Goal: Answer question/provide support

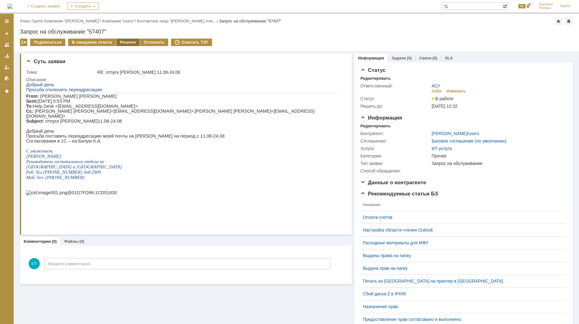
click at [124, 41] on div "Решено" at bounding box center [128, 42] width 24 height 7
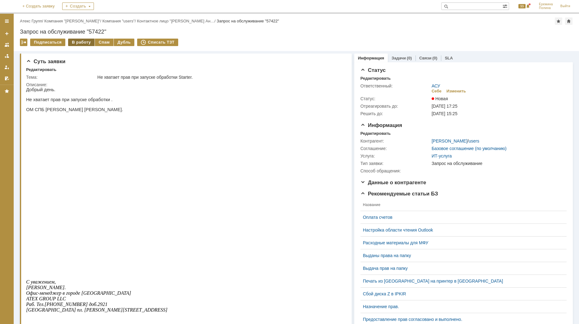
click at [78, 41] on div "В работу" at bounding box center [81, 42] width 26 height 7
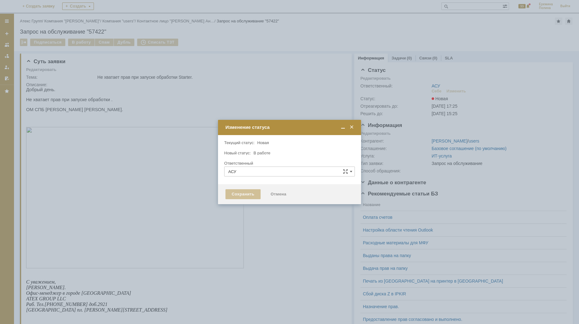
type input "[PERSON_NAME]"
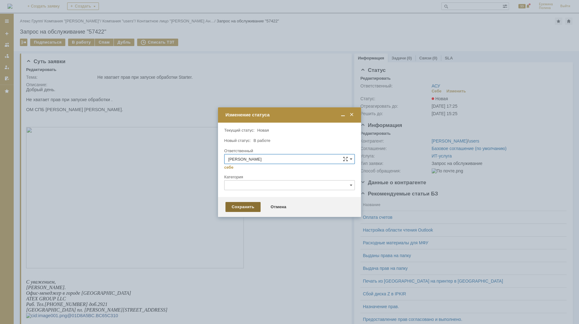
click at [236, 206] on div "Сохранить" at bounding box center [243, 207] width 35 height 10
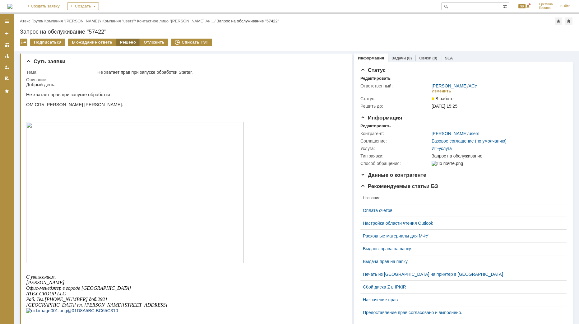
click at [131, 42] on div "Решено" at bounding box center [128, 42] width 24 height 7
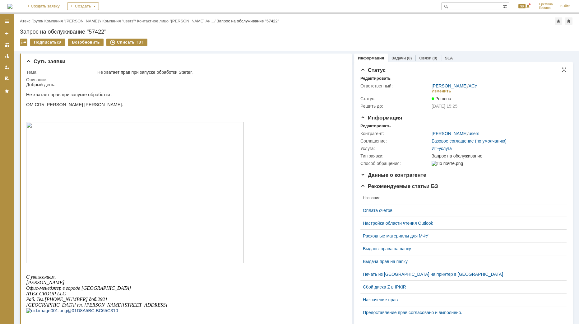
click at [470, 84] on link "АСУ" at bounding box center [473, 85] width 9 height 5
